Goal: Task Accomplishment & Management: Complete application form

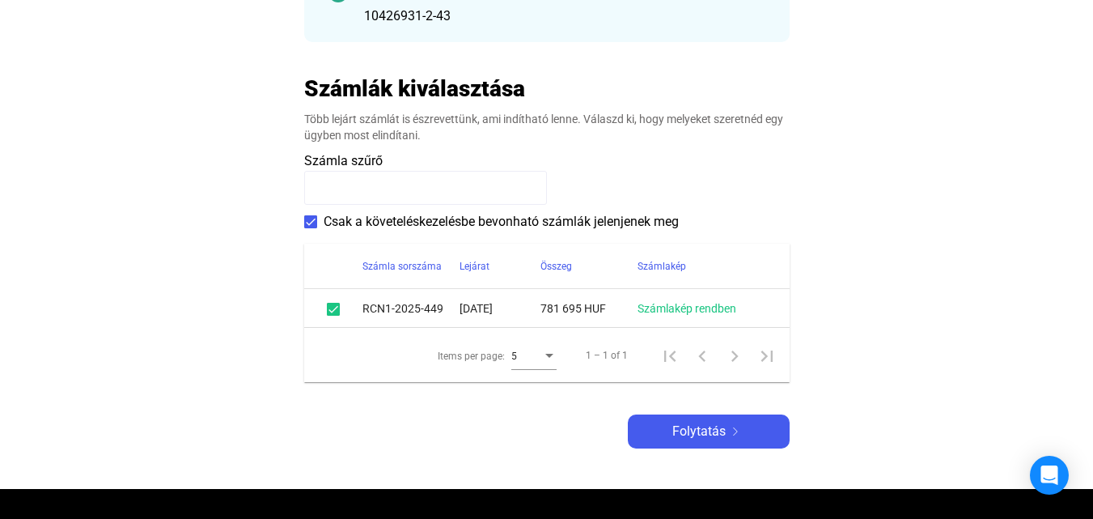
scroll to position [324, 0]
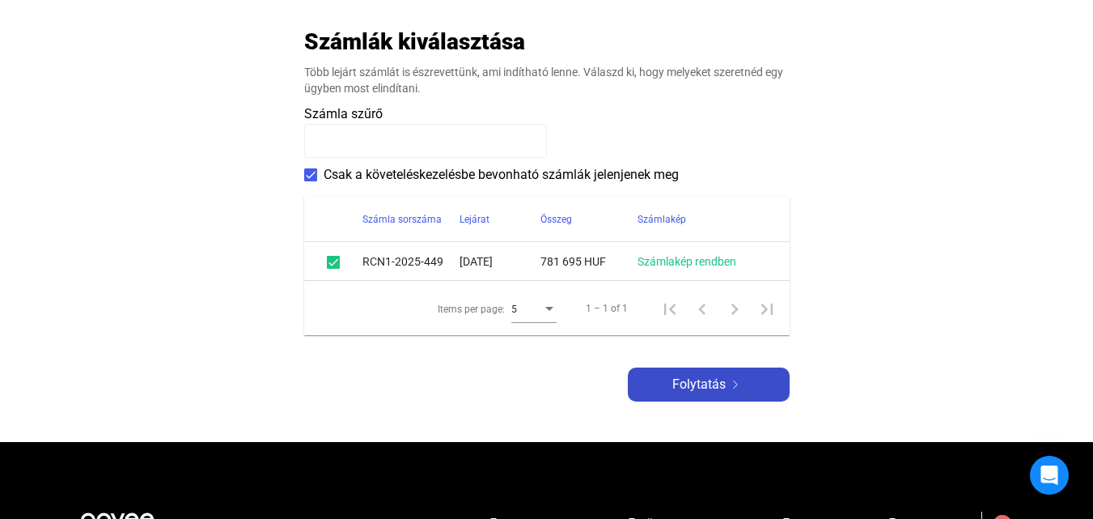
click at [752, 385] on div "Folytatás" at bounding box center [709, 384] width 152 height 19
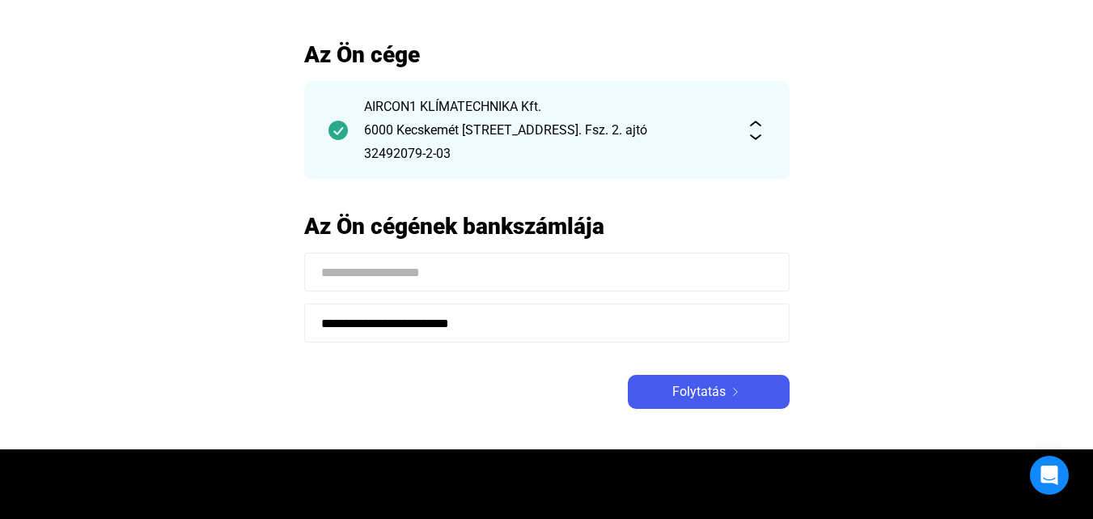
scroll to position [162, 0]
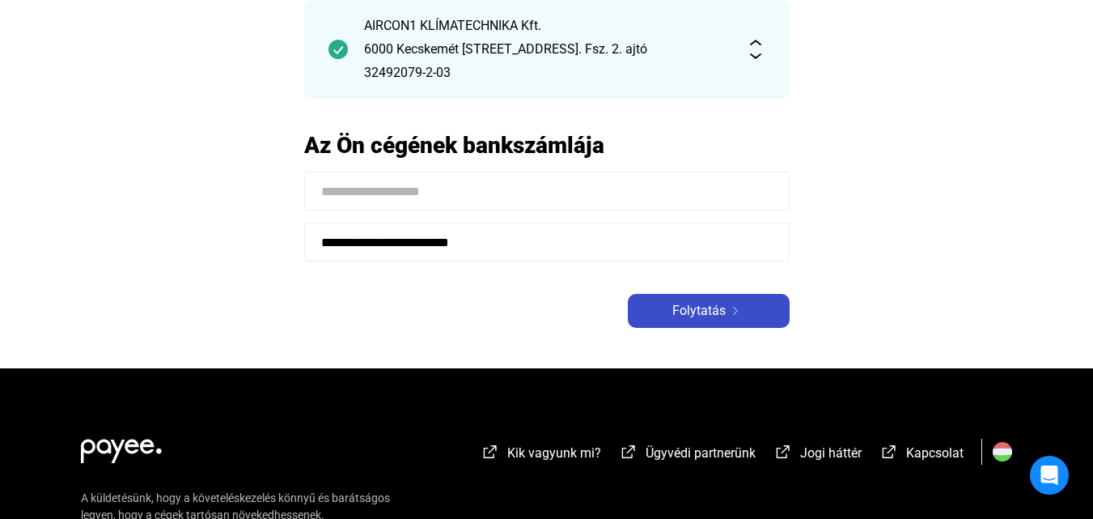
click at [700, 308] on span "Folytatás" at bounding box center [699, 310] width 53 height 19
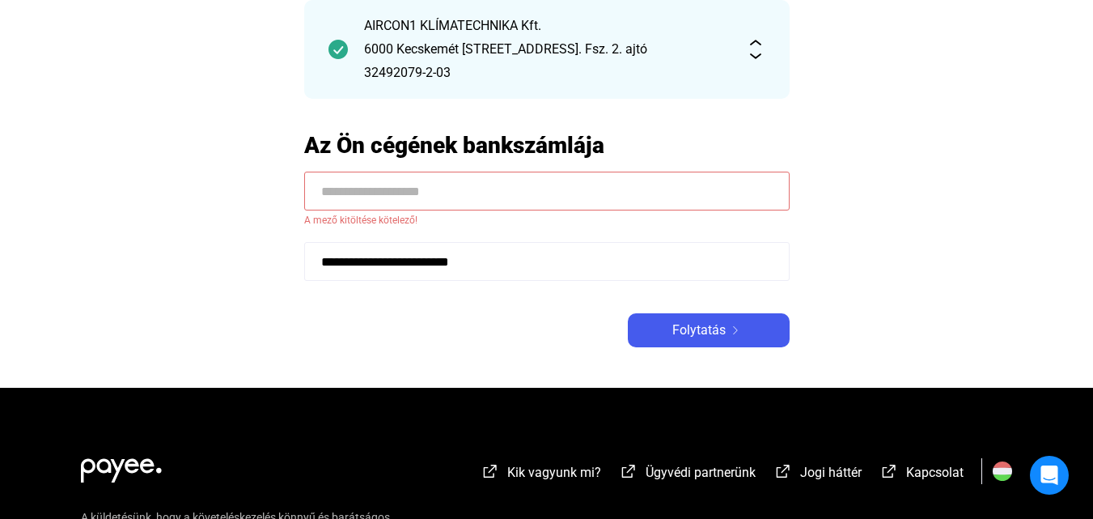
click at [435, 188] on input at bounding box center [547, 191] width 486 height 39
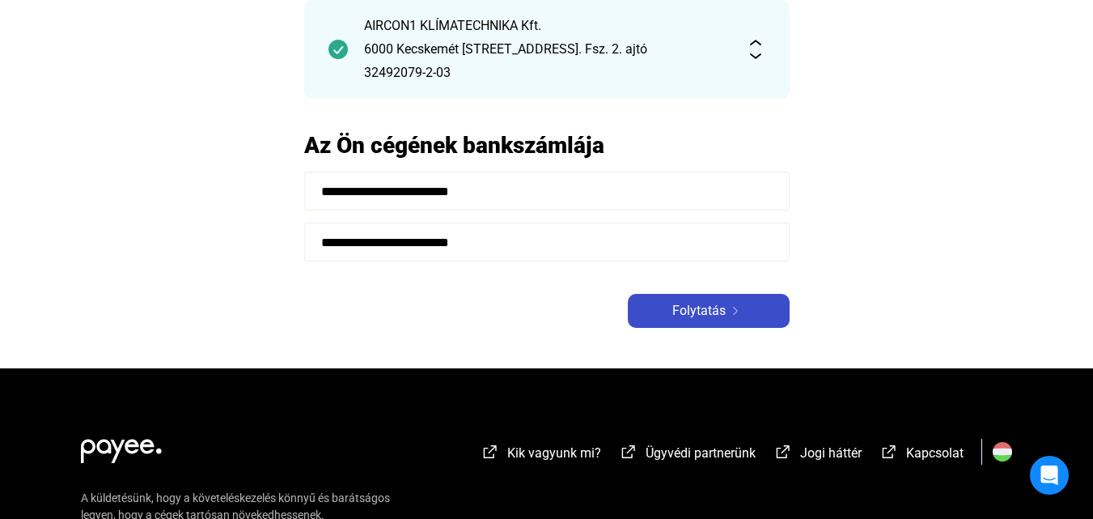
type input "**********"
click at [706, 309] on span "Folytatás" at bounding box center [699, 310] width 53 height 19
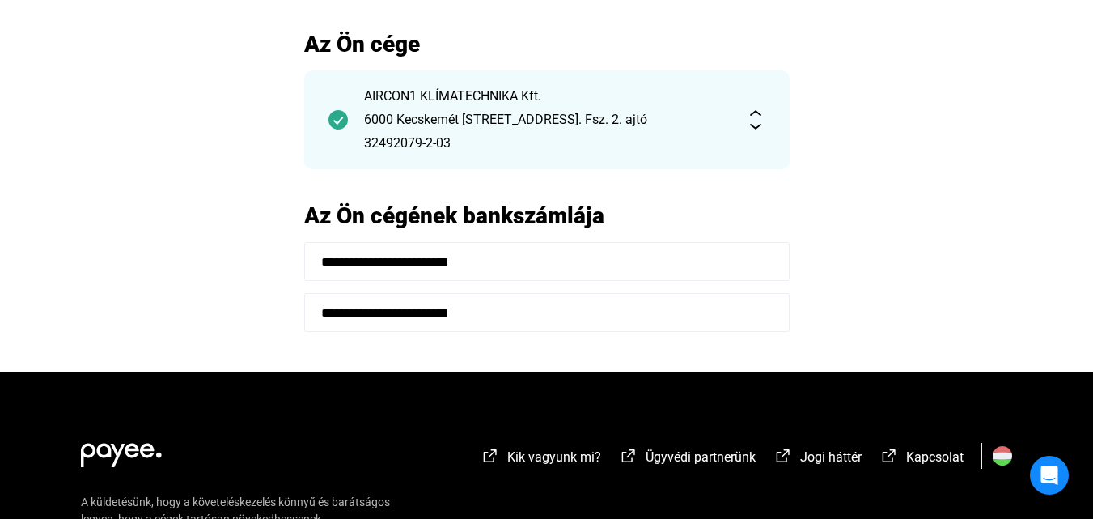
scroll to position [32, 0]
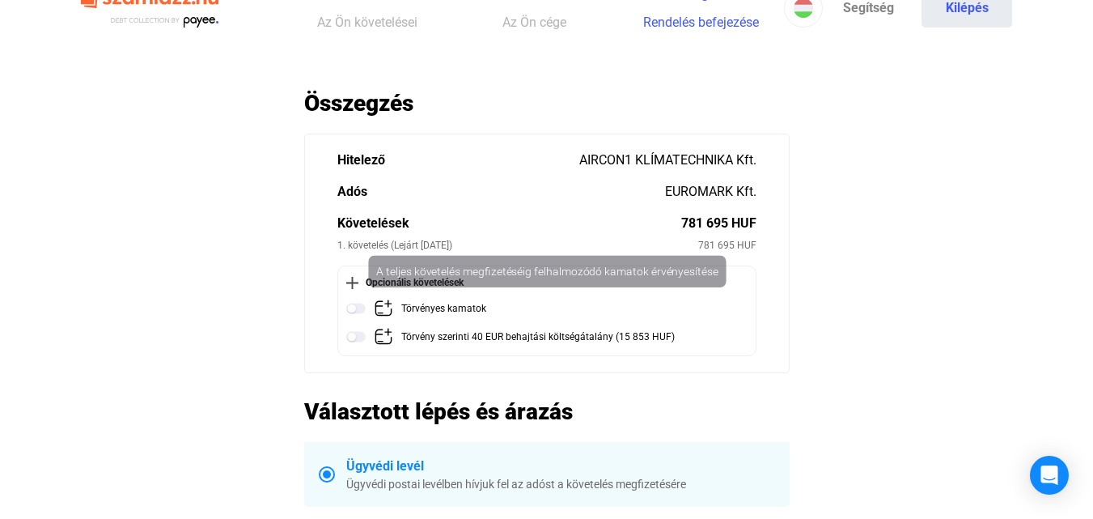
click at [355, 308] on img at bounding box center [355, 308] width 19 height 19
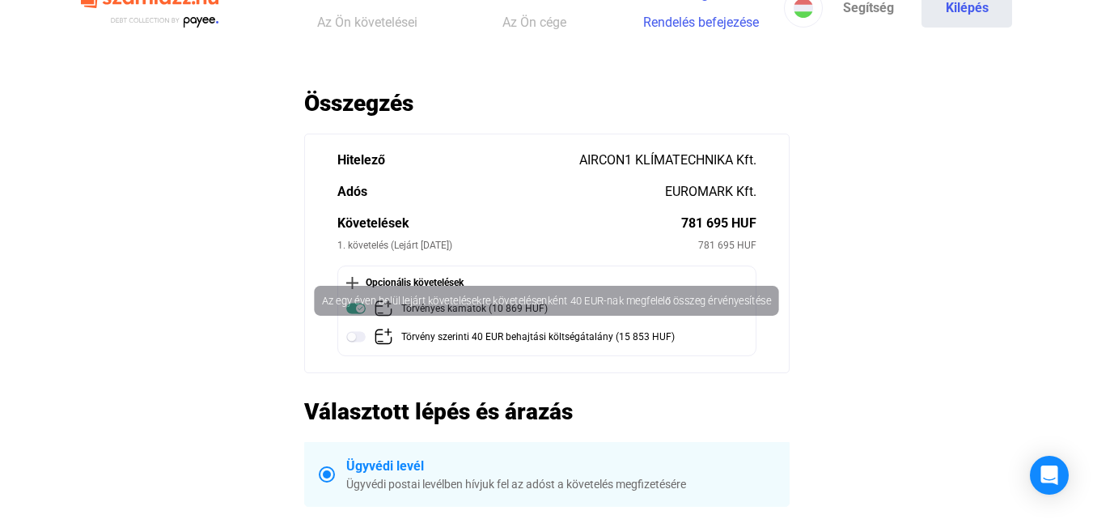
click at [355, 335] on img at bounding box center [355, 336] width 19 height 19
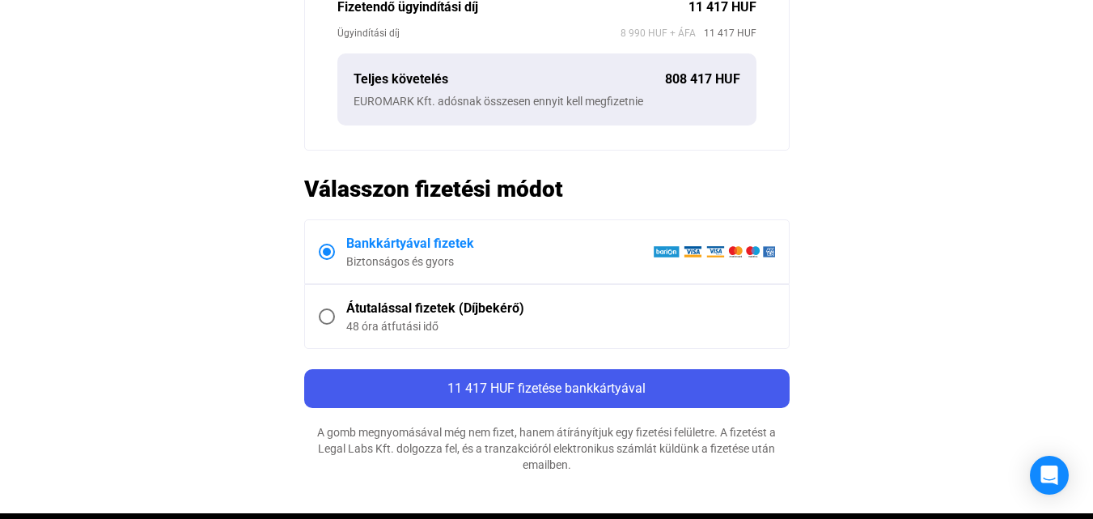
scroll to position [664, 0]
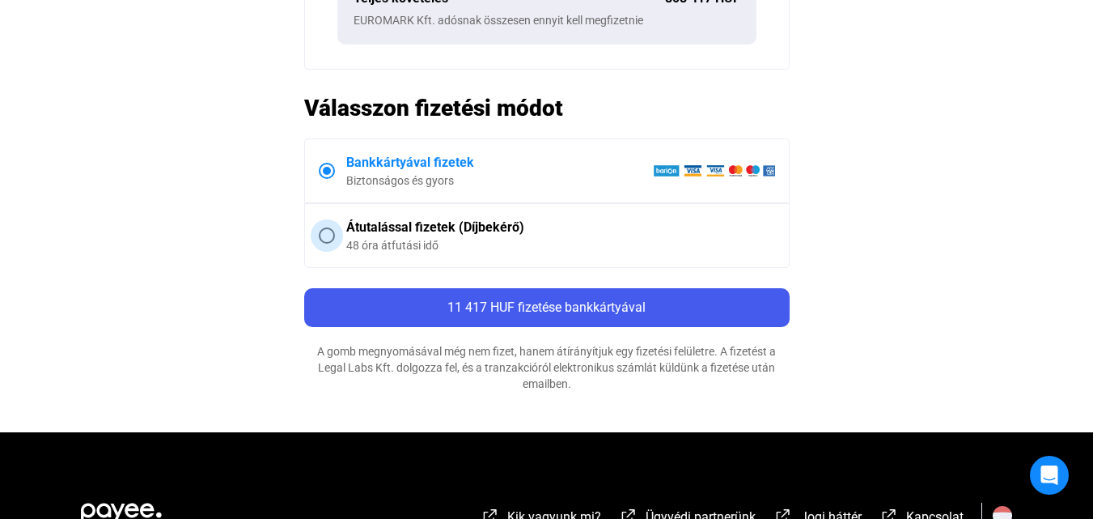
click at [323, 238] on span at bounding box center [327, 235] width 16 height 16
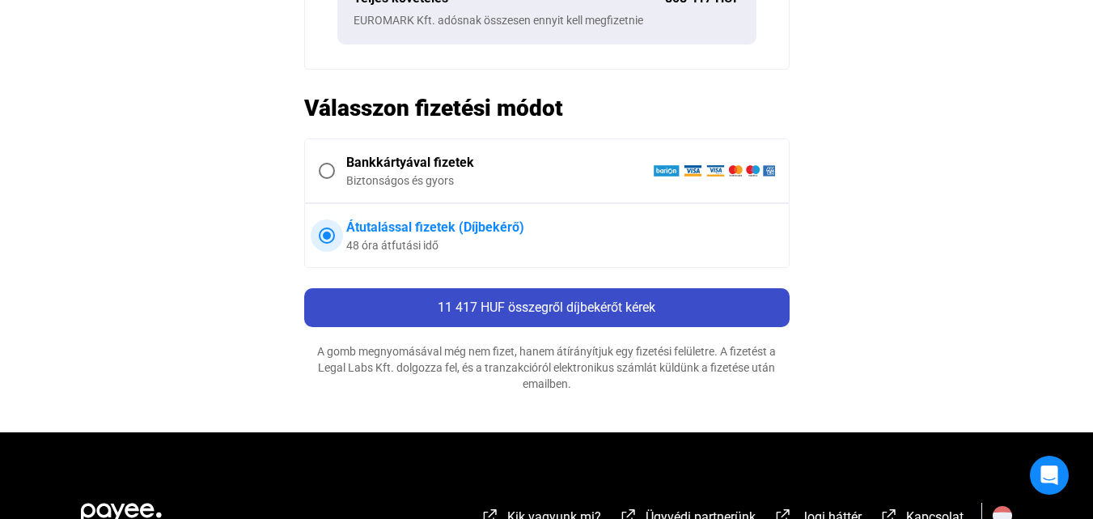
click at [580, 314] on span "11 417 HUF összegről díjbekérőt kérek" at bounding box center [547, 306] width 218 height 15
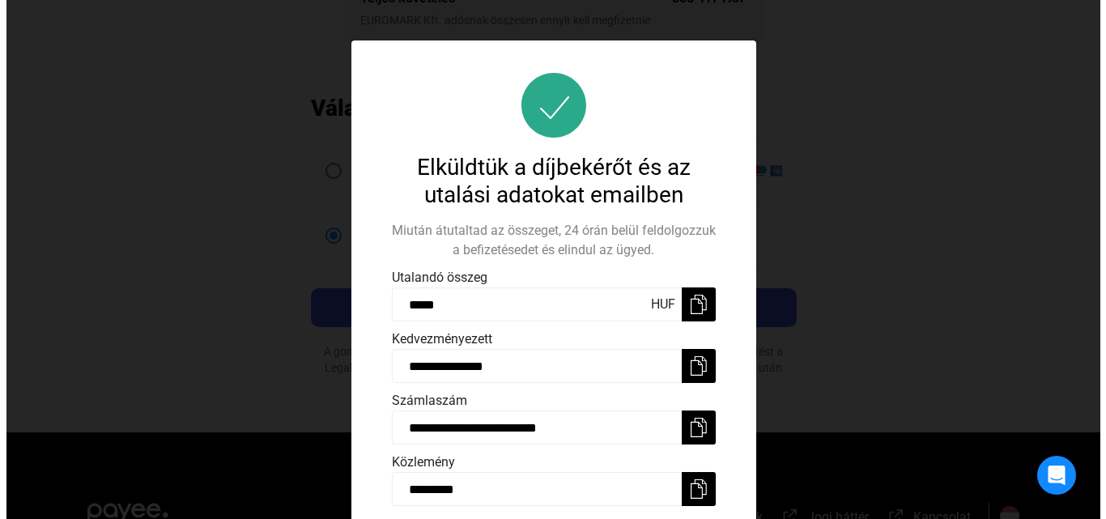
scroll to position [46, 0]
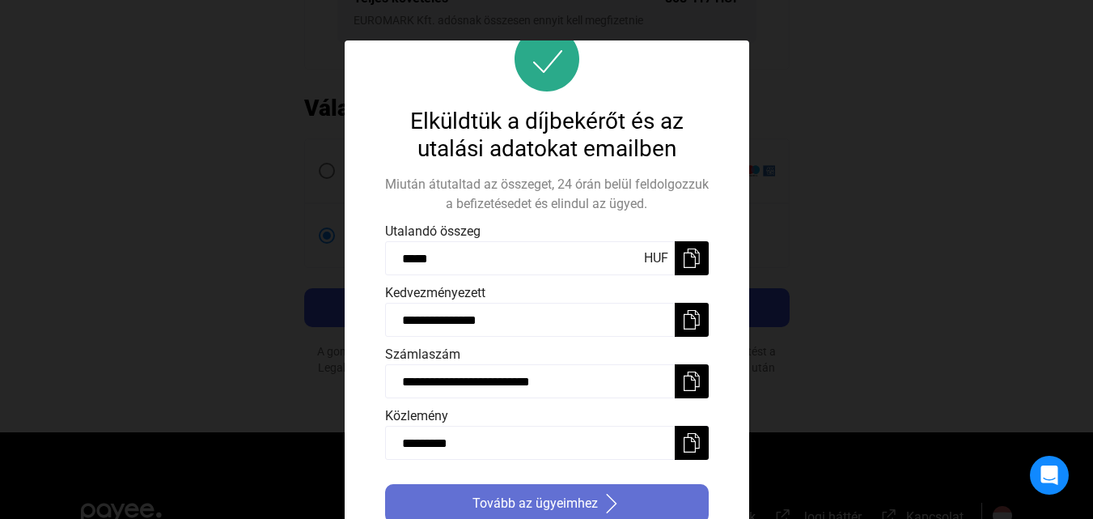
click at [571, 500] on span "Tovább az ügyeimhez" at bounding box center [535, 503] width 125 height 19
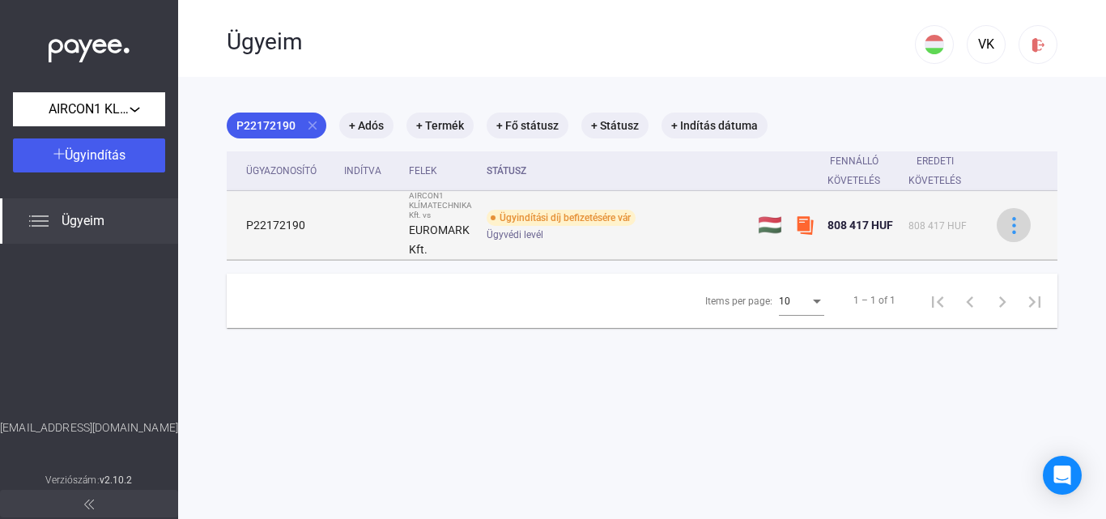
click at [1005, 222] on img at bounding box center [1013, 225] width 17 height 17
click at [694, 237] on div at bounding box center [553, 259] width 1106 height 519
click at [802, 230] on img at bounding box center [804, 224] width 19 height 19
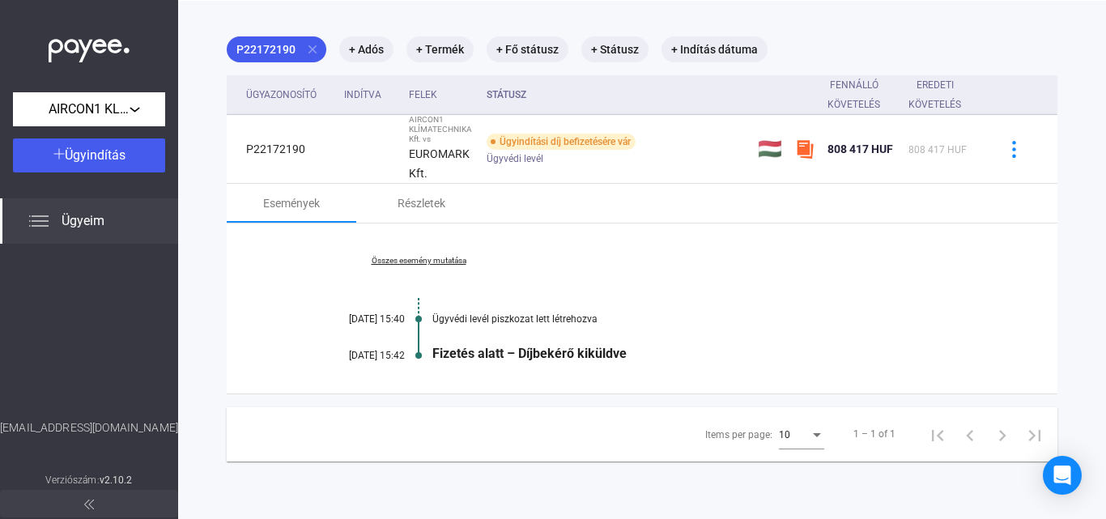
scroll to position [77, 0]
click at [410, 198] on div "Részletek" at bounding box center [421, 202] width 48 height 19
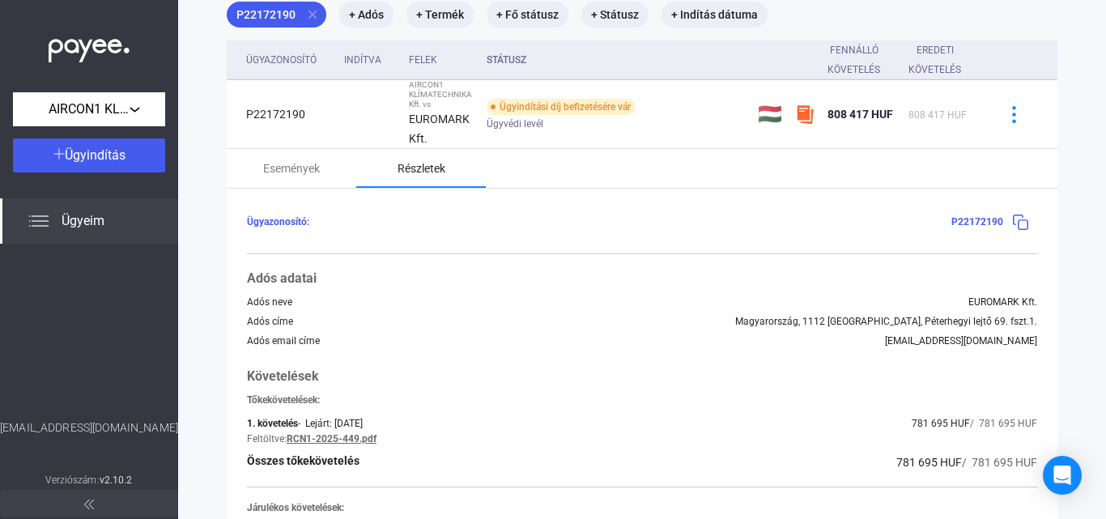
scroll to position [0, 0]
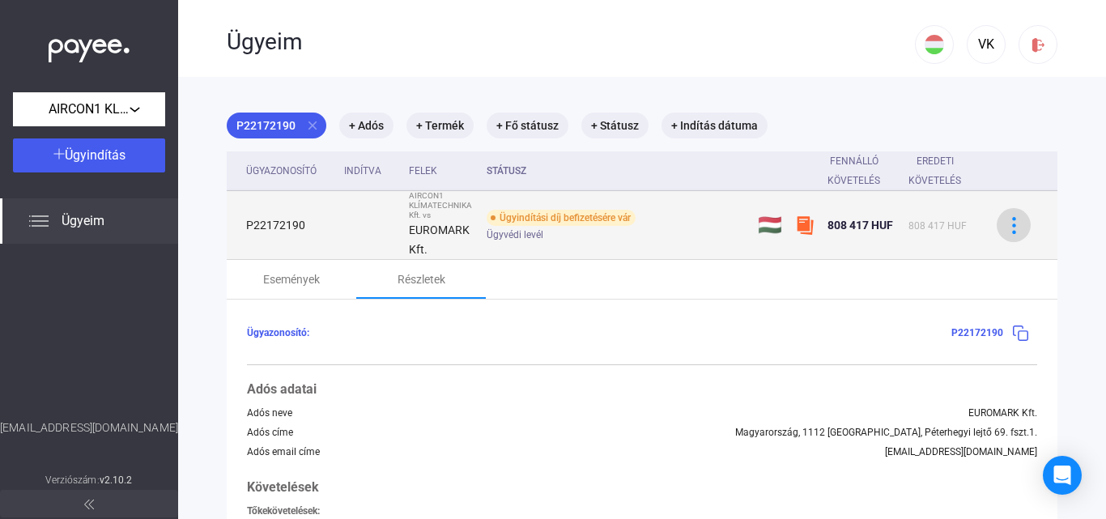
click at [1008, 229] on img at bounding box center [1013, 225] width 17 height 17
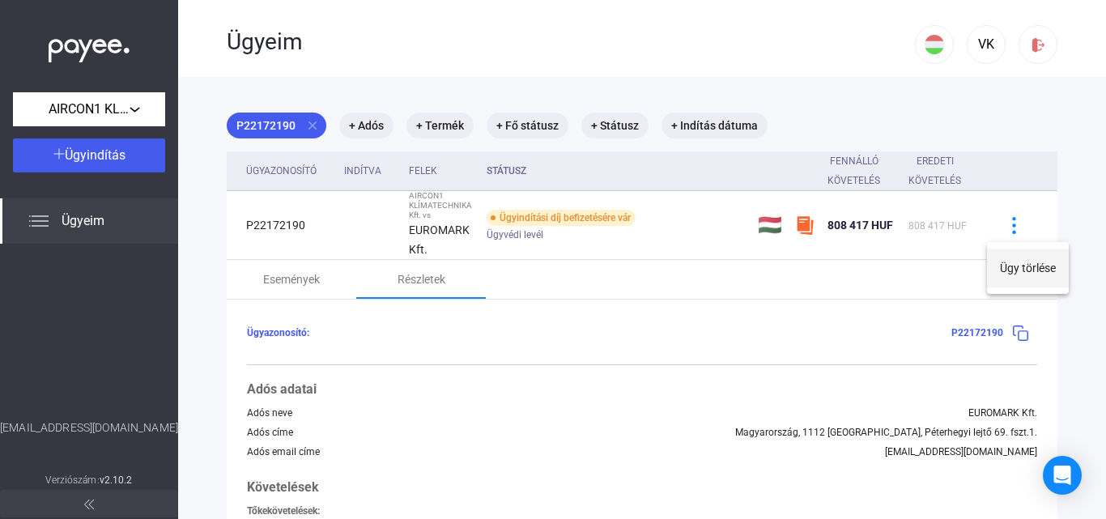
click at [1008, 274] on button "Ügy törlése" at bounding box center [1028, 267] width 82 height 39
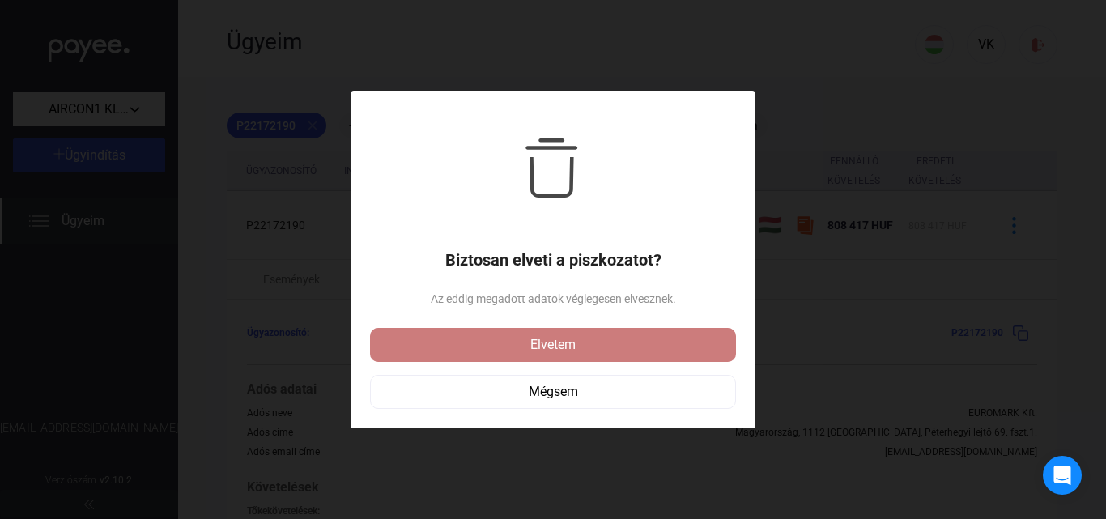
click at [535, 342] on div "Elvetem" at bounding box center [553, 344] width 356 height 19
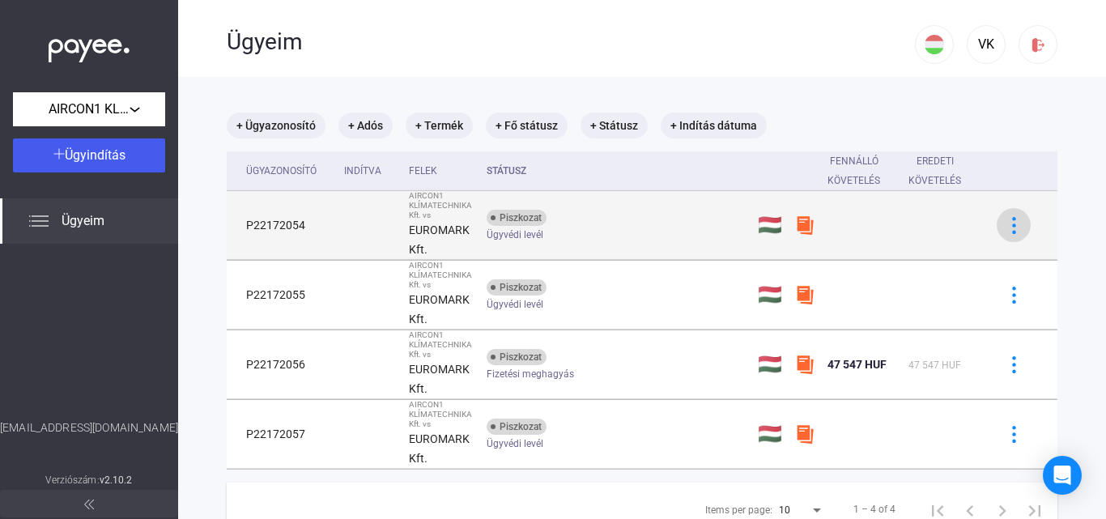
click at [1005, 219] on img at bounding box center [1013, 225] width 17 height 17
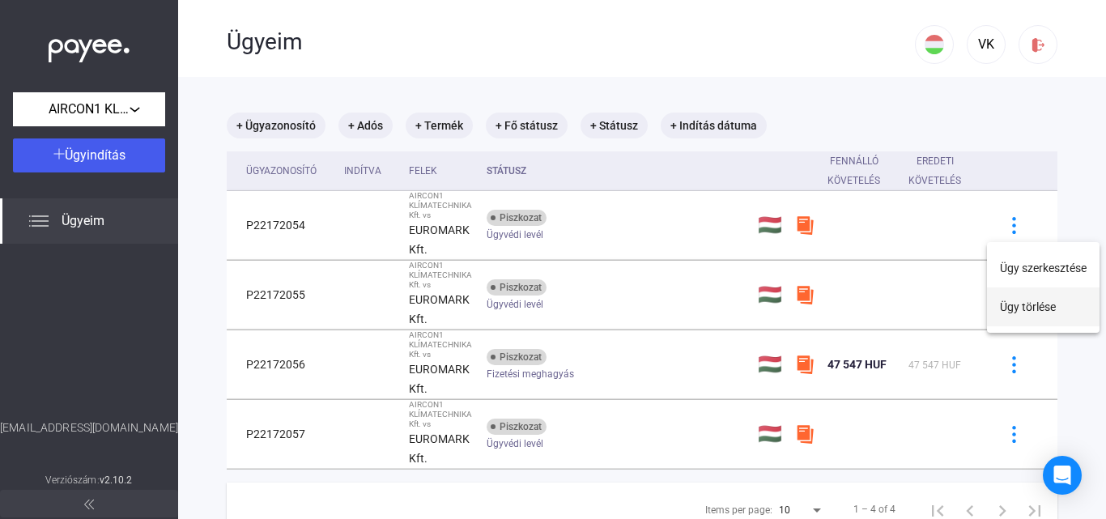
click at [1011, 312] on button "Ügy törlése" at bounding box center [1043, 306] width 113 height 39
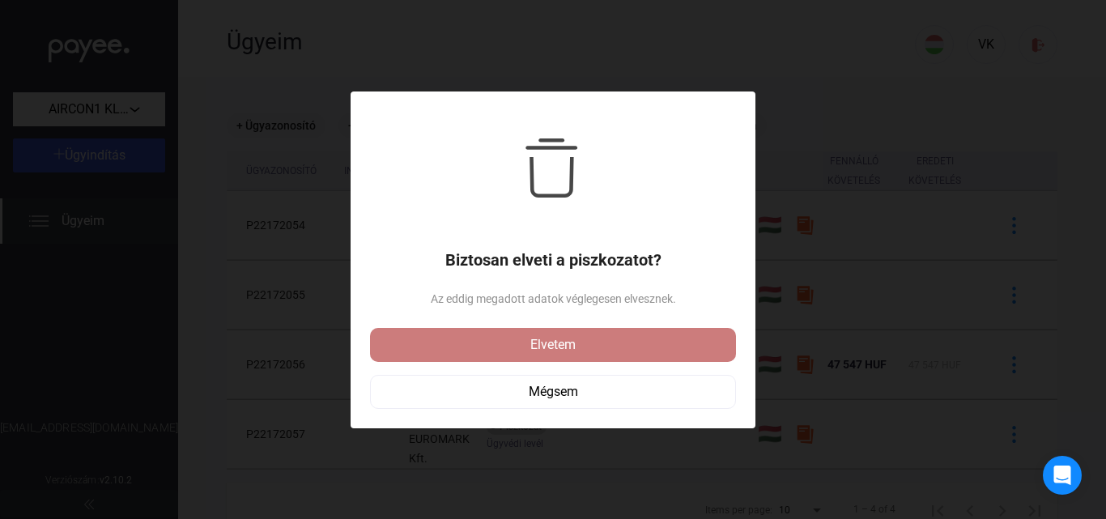
click at [645, 346] on div "Elvetem" at bounding box center [553, 344] width 356 height 19
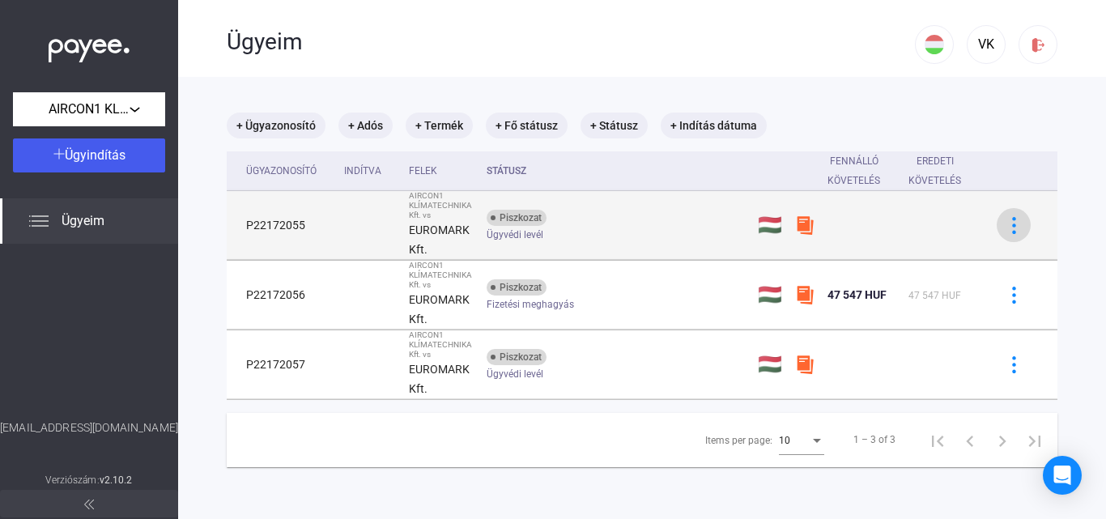
click at [1005, 224] on img at bounding box center [1013, 225] width 17 height 17
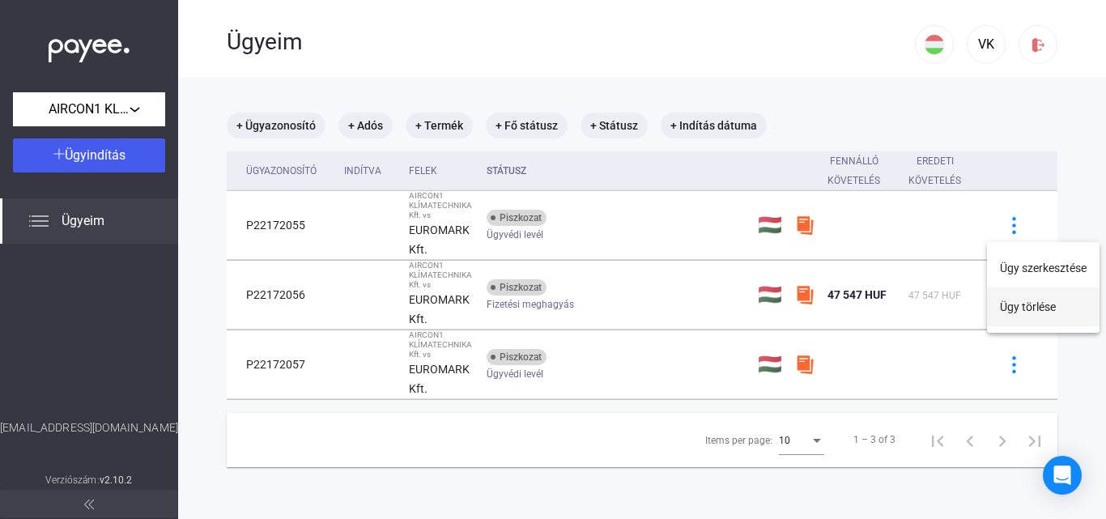
click at [1004, 304] on button "Ügy törlése" at bounding box center [1043, 306] width 113 height 39
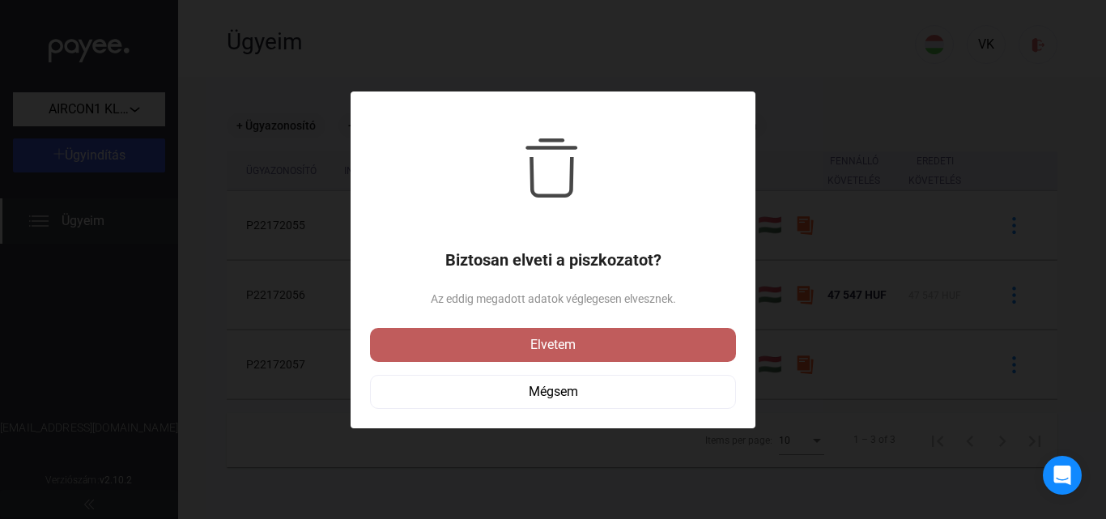
click at [681, 341] on div "Elvetem" at bounding box center [553, 344] width 356 height 19
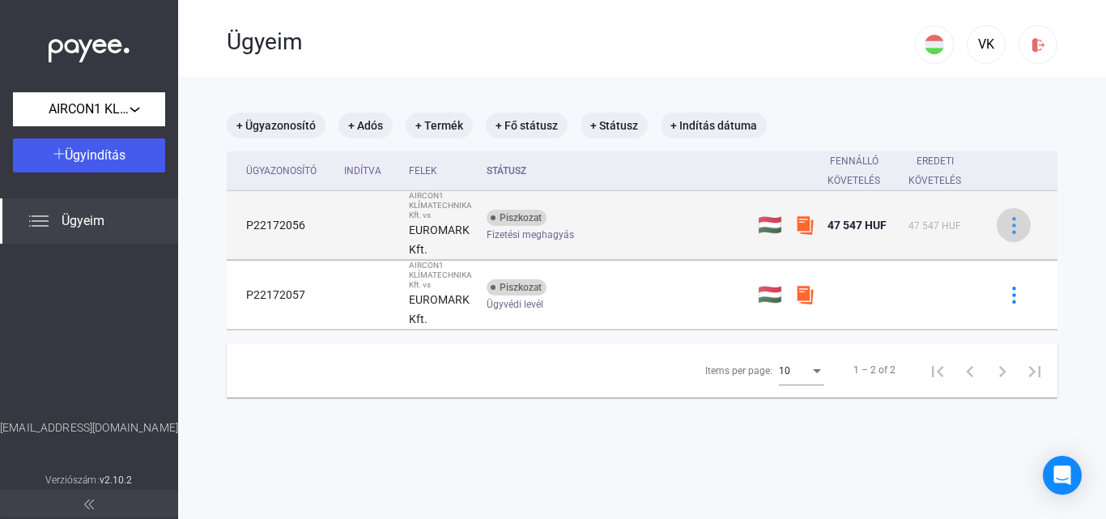
click at [1005, 231] on img at bounding box center [1013, 225] width 17 height 17
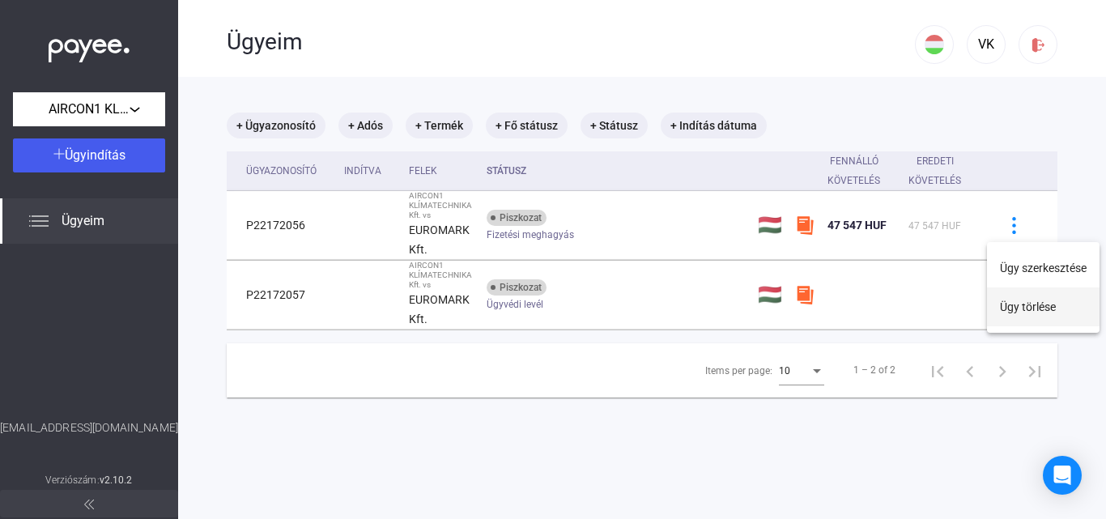
click at [1013, 312] on button "Ügy törlése" at bounding box center [1043, 306] width 113 height 39
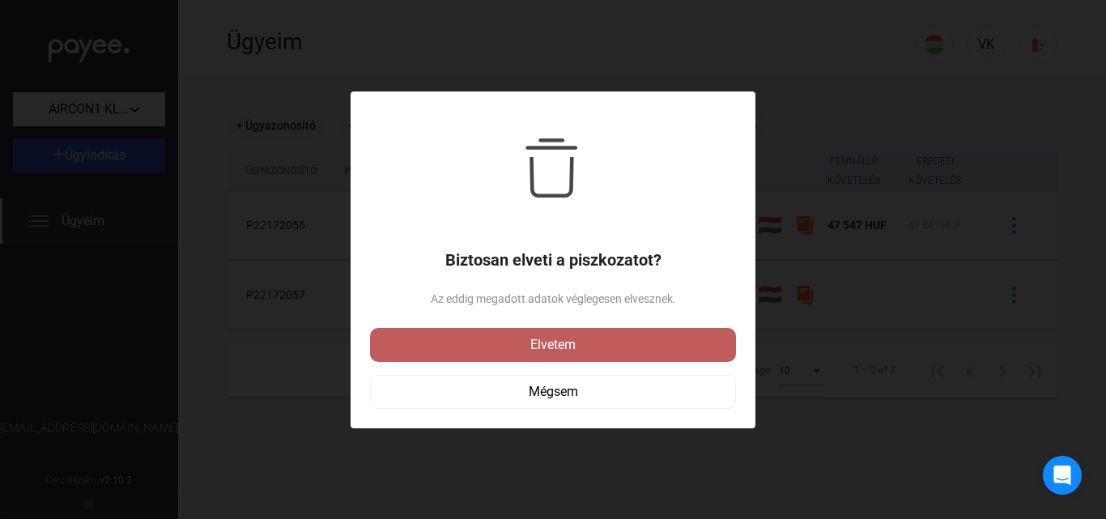
click at [694, 335] on div "Elvetem" at bounding box center [553, 344] width 356 height 19
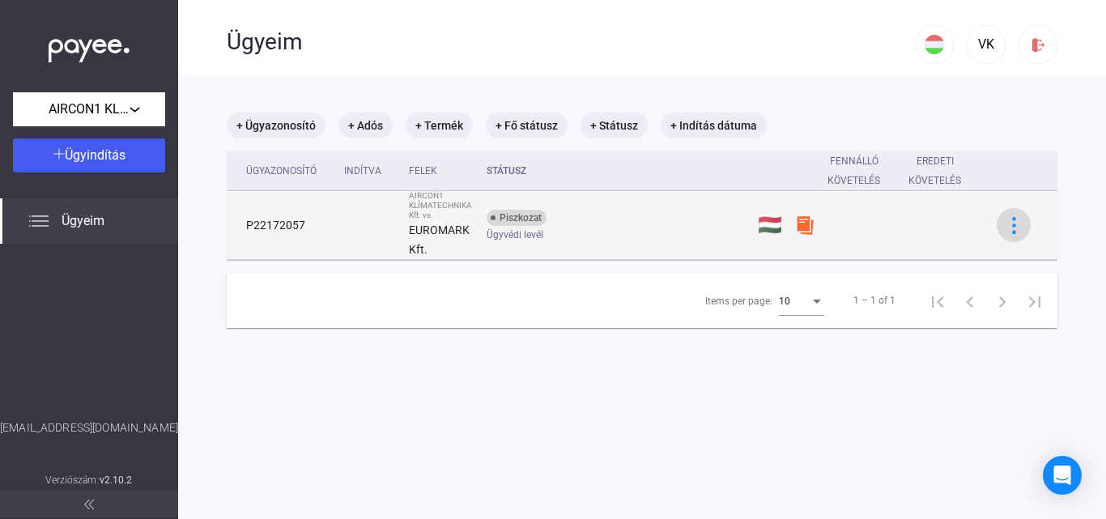
click at [1005, 214] on button at bounding box center [1013, 225] width 34 height 34
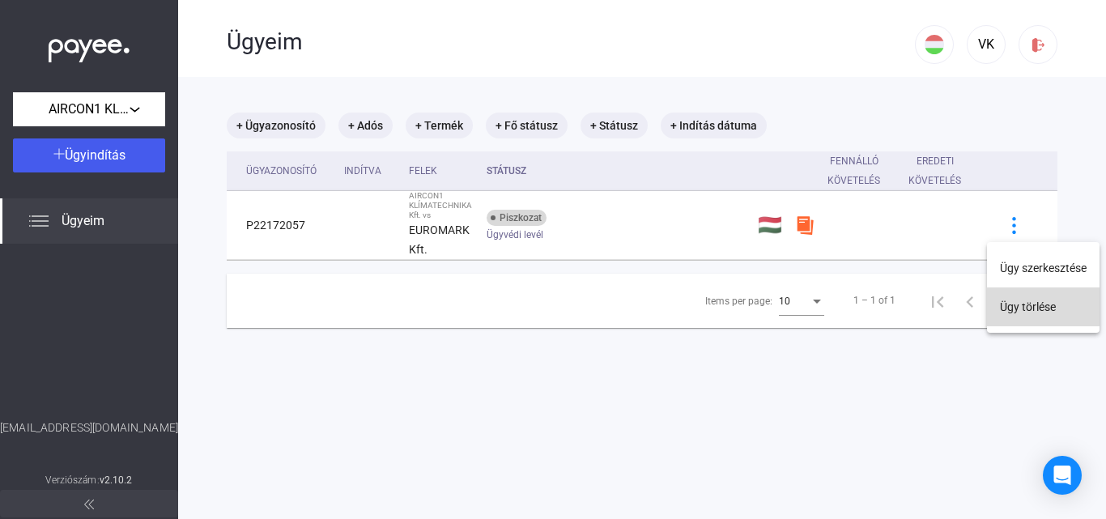
click at [1023, 308] on button "Ügy törlése" at bounding box center [1043, 306] width 113 height 39
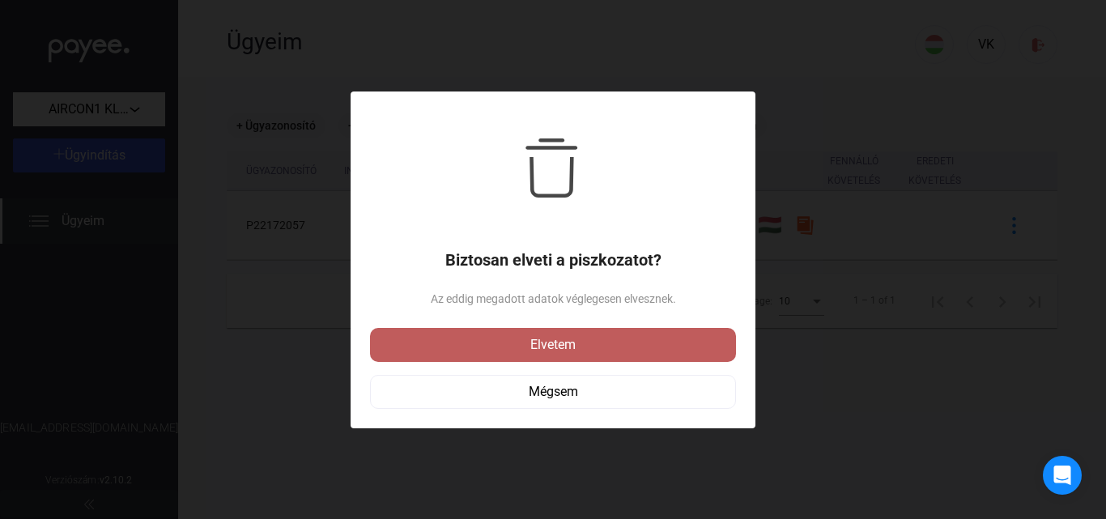
click at [641, 332] on button "Elvetem" at bounding box center [553, 345] width 366 height 34
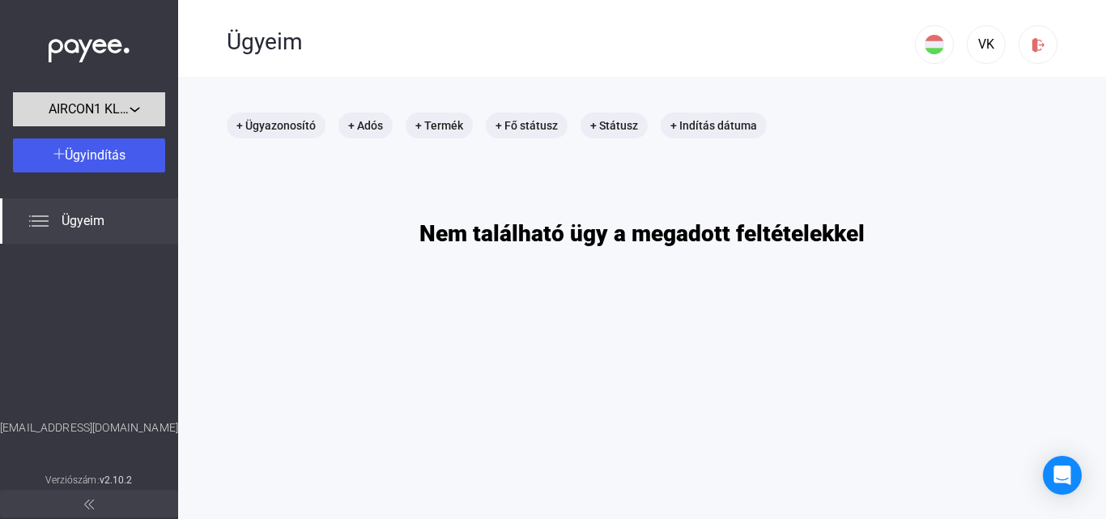
click at [115, 114] on span "AIRCON1 KLÍMATECHNIKA Kft." at bounding box center [89, 109] width 81 height 19
